Goal: Transaction & Acquisition: Purchase product/service

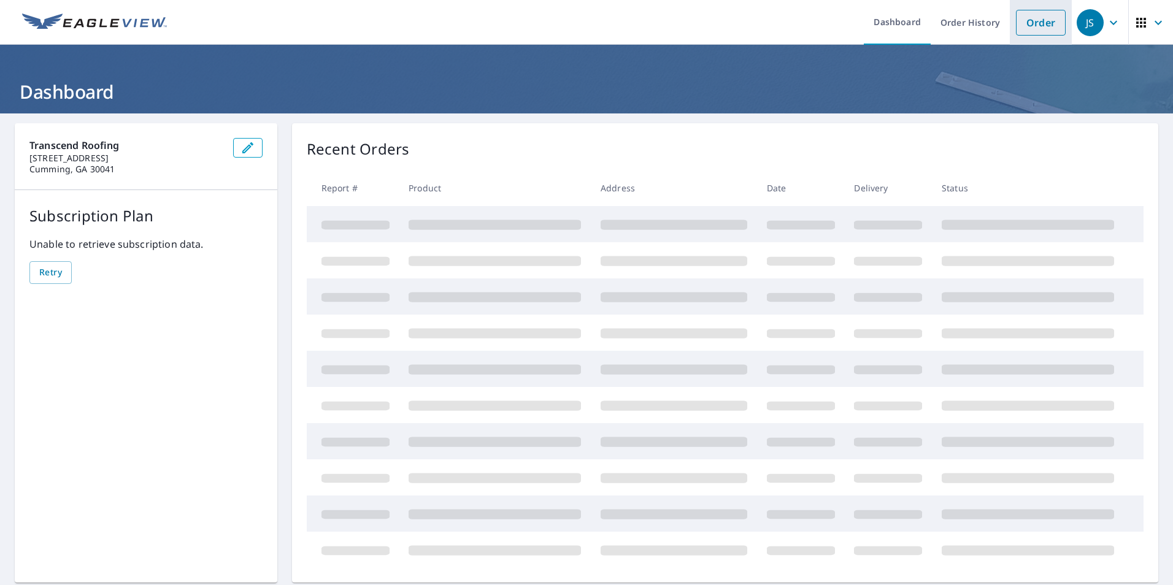
click at [1030, 25] on link "Order" at bounding box center [1041, 23] width 50 height 26
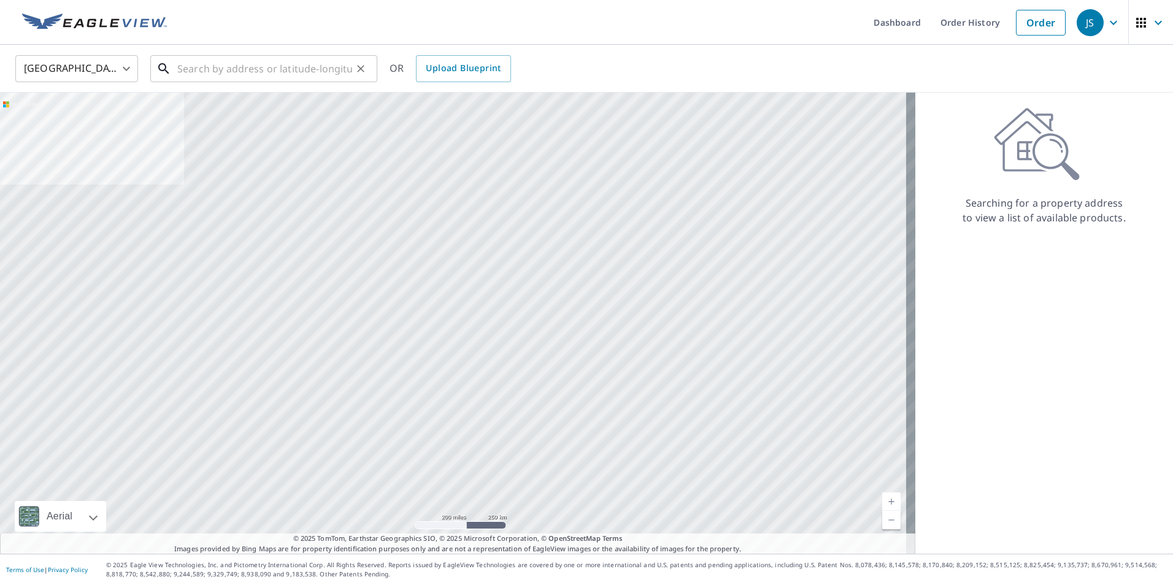
click at [229, 65] on input "text" at bounding box center [264, 69] width 175 height 34
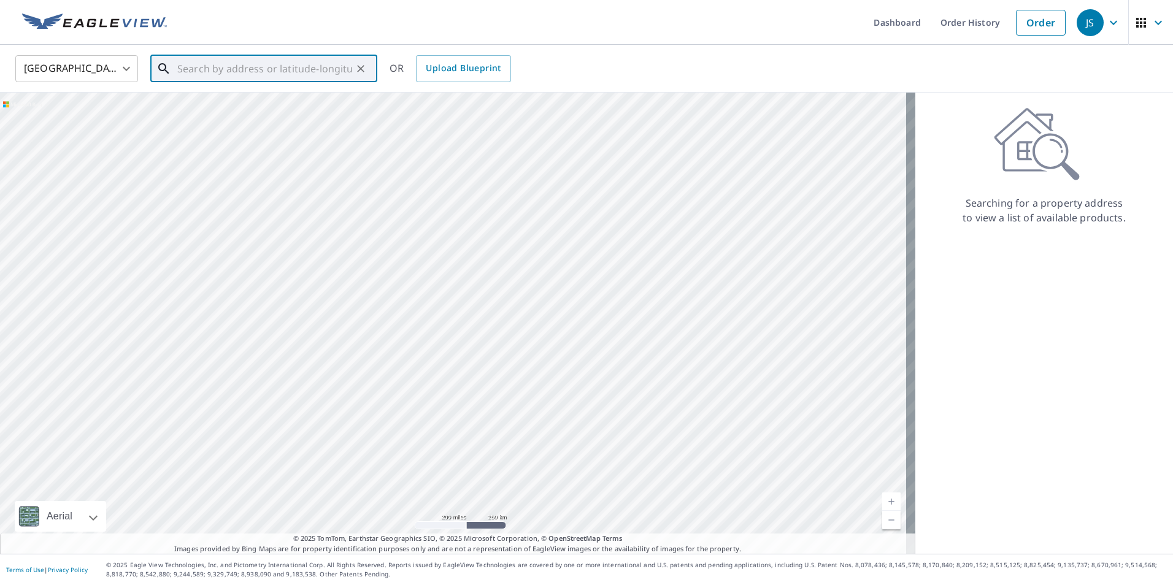
paste input "[STREET_ADDRESS]"
click at [210, 112] on p "[GEOGRAPHIC_DATA]" at bounding box center [271, 118] width 193 height 12
type input "[STREET_ADDRESS]"
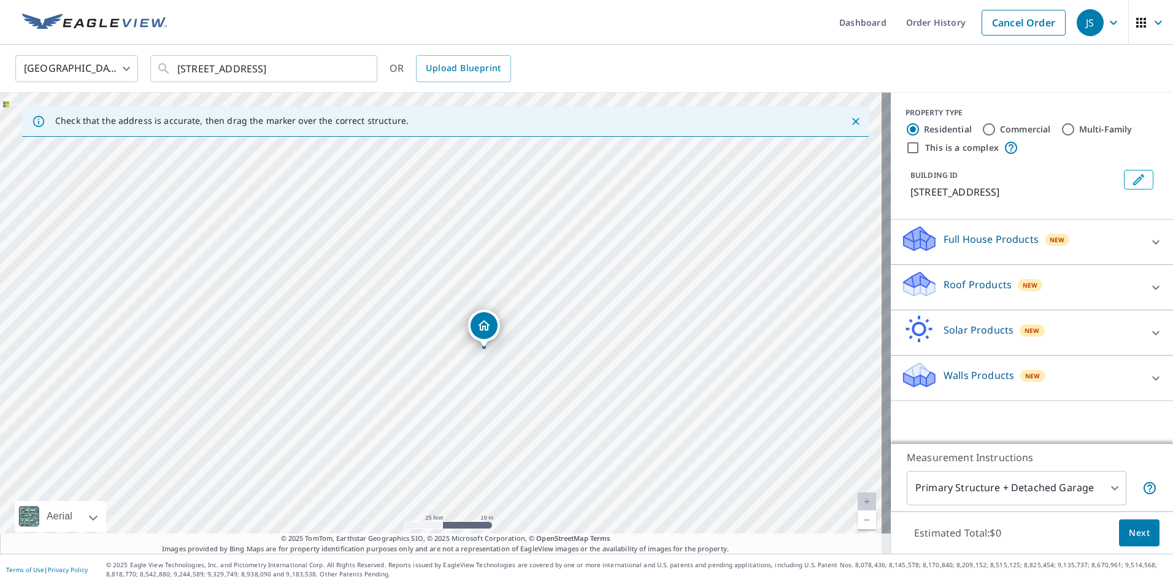
drag, startPoint x: 568, startPoint y: 353, endPoint x: 545, endPoint y: 409, distance: 60.8
click at [545, 409] on div "[STREET_ADDRESS]" at bounding box center [445, 323] width 891 height 461
drag, startPoint x: 564, startPoint y: 315, endPoint x: 677, endPoint y: 537, distance: 249.2
click at [677, 537] on div "Check that the address is accurate, then drag the marker over the correct struc…" at bounding box center [445, 323] width 891 height 461
click at [617, 477] on div "[STREET_ADDRESS]" at bounding box center [445, 323] width 891 height 461
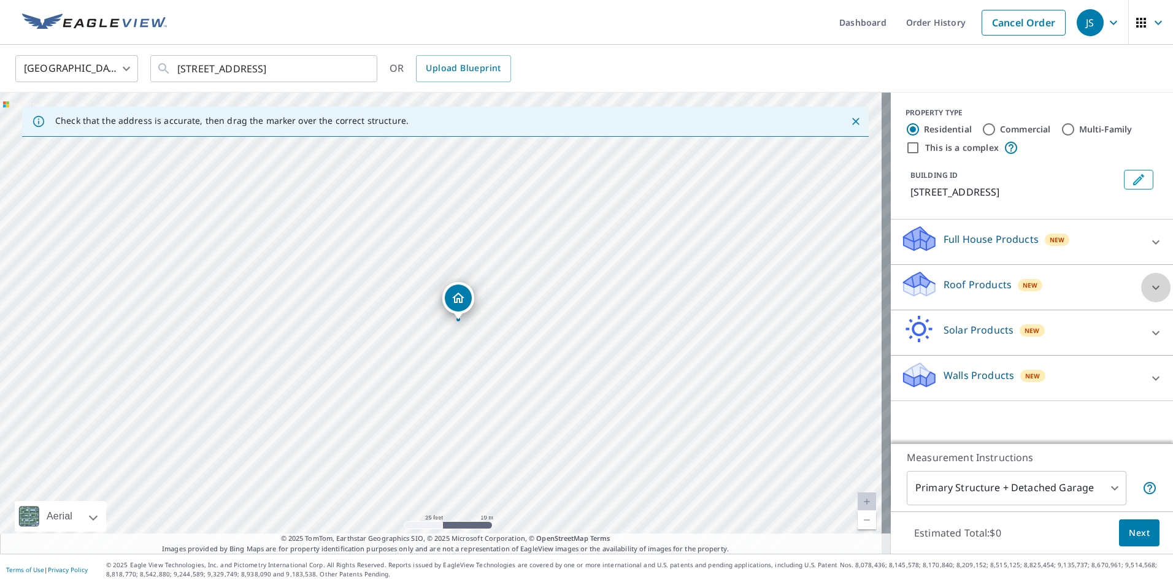
click at [1152, 289] on icon at bounding box center [1155, 287] width 7 height 4
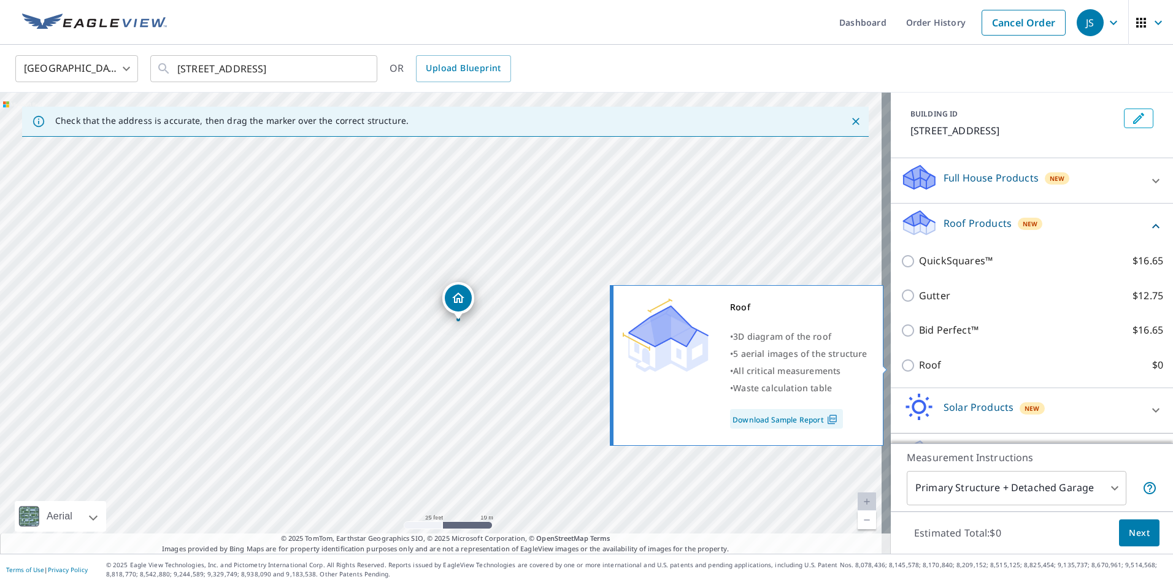
click at [901, 368] on input "Roof $0" at bounding box center [910, 365] width 18 height 15
checkbox input "true"
type input "3"
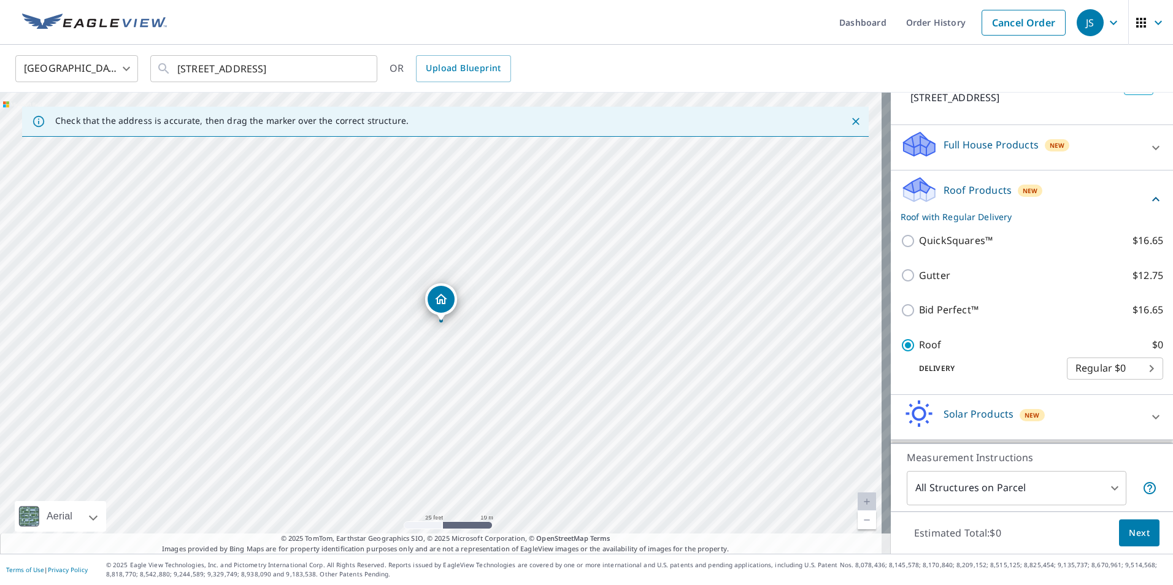
scroll to position [28, 0]
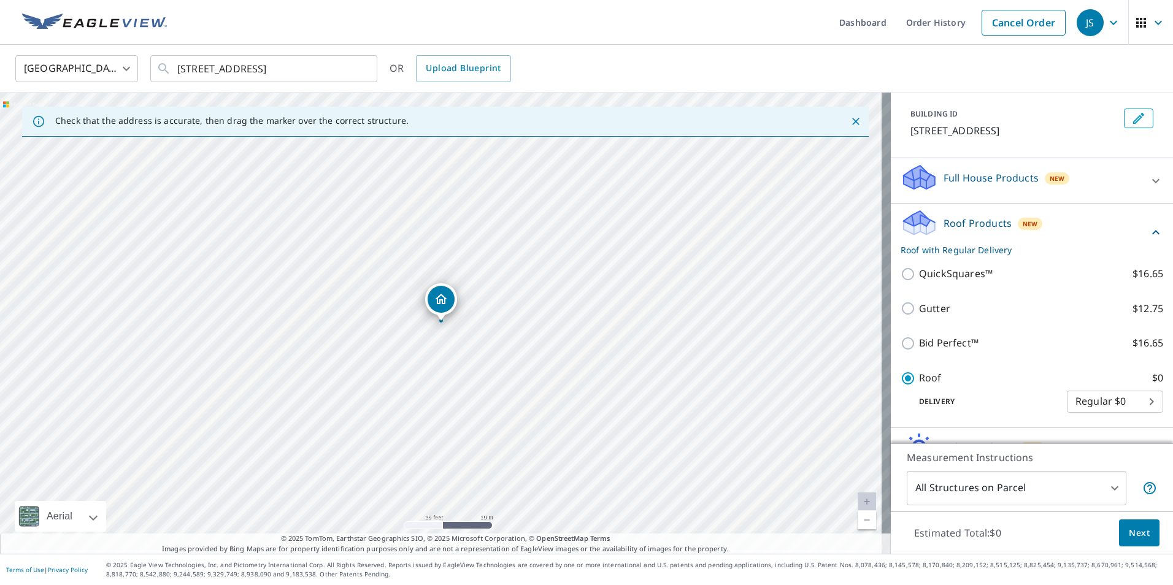
click at [1136, 532] on span "Next" at bounding box center [1139, 533] width 21 height 15
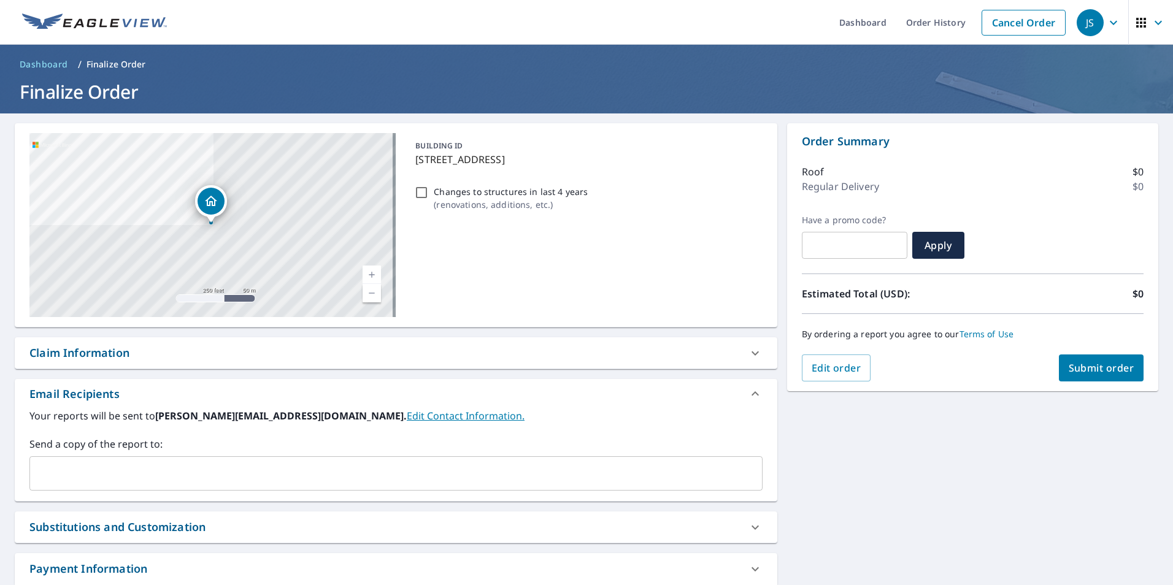
click at [466, 463] on input "text" at bounding box center [387, 473] width 704 height 23
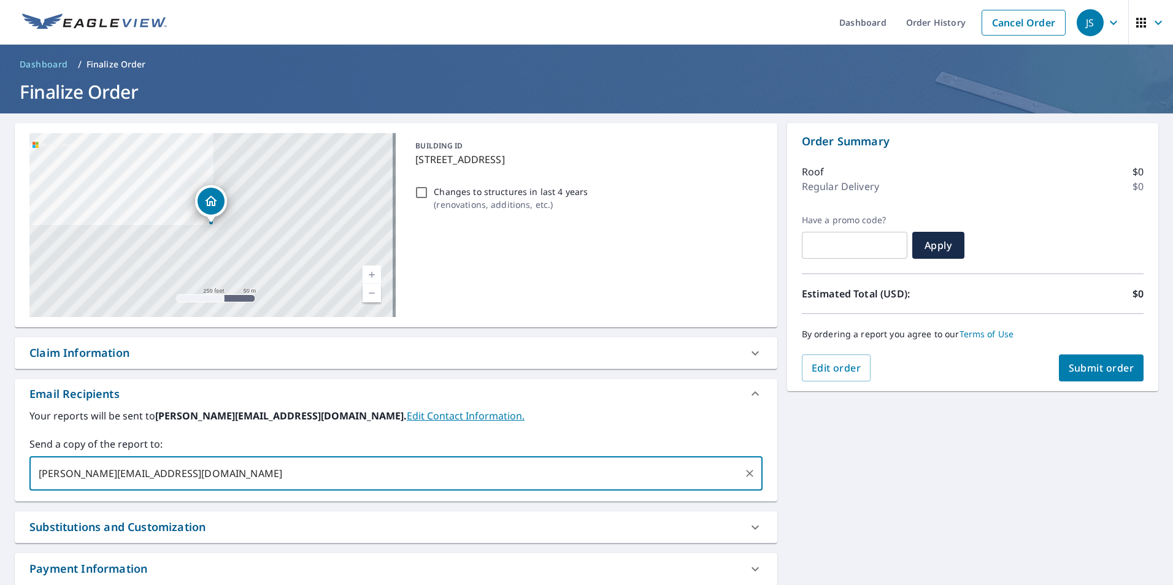
type input "[PERSON_NAME][EMAIL_ADDRESS][DOMAIN_NAME]"
click at [1097, 368] on span "Submit order" at bounding box center [1102, 367] width 66 height 13
